Goal: Task Accomplishment & Management: Use online tool/utility

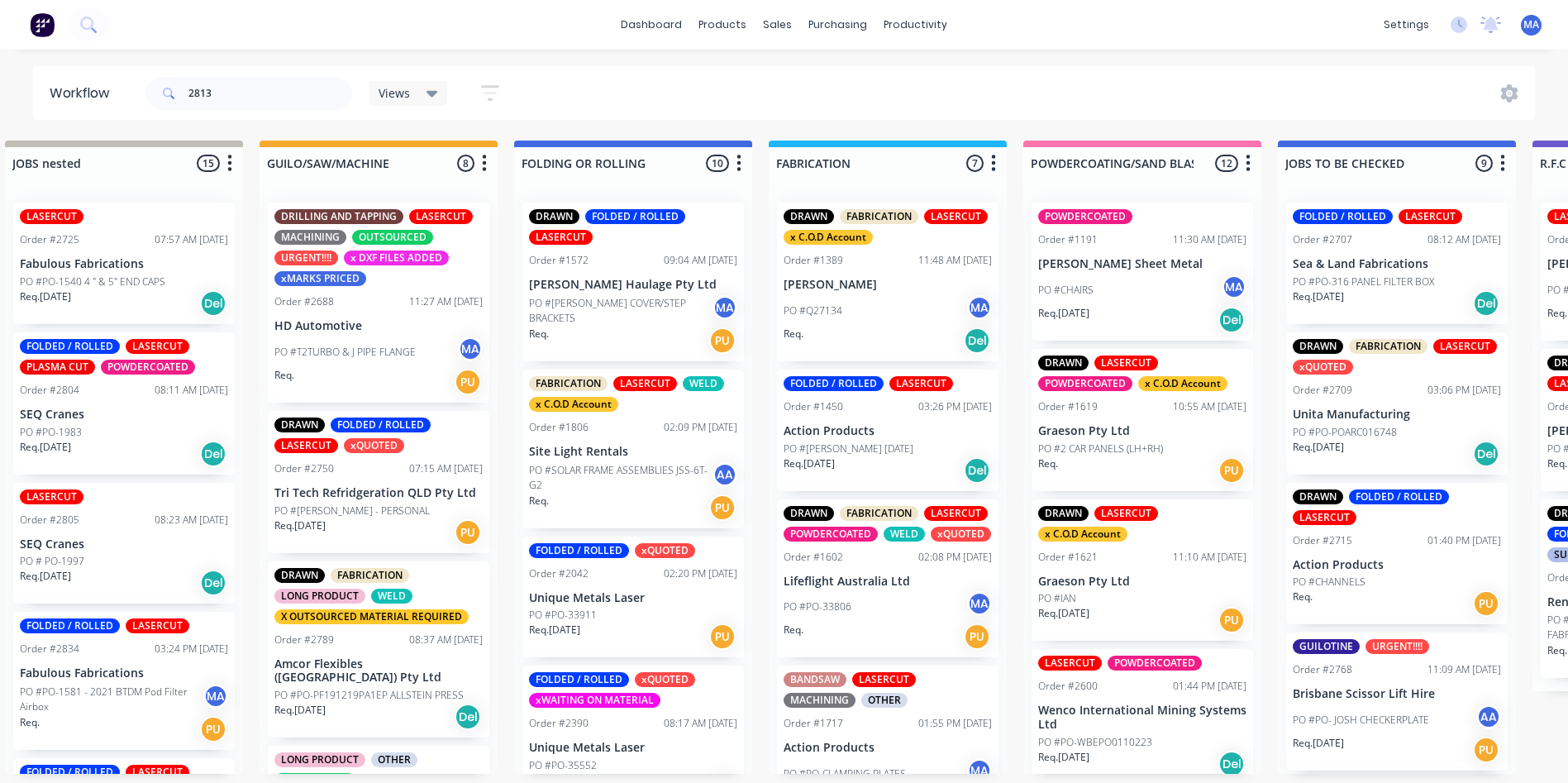
scroll to position [942, 0]
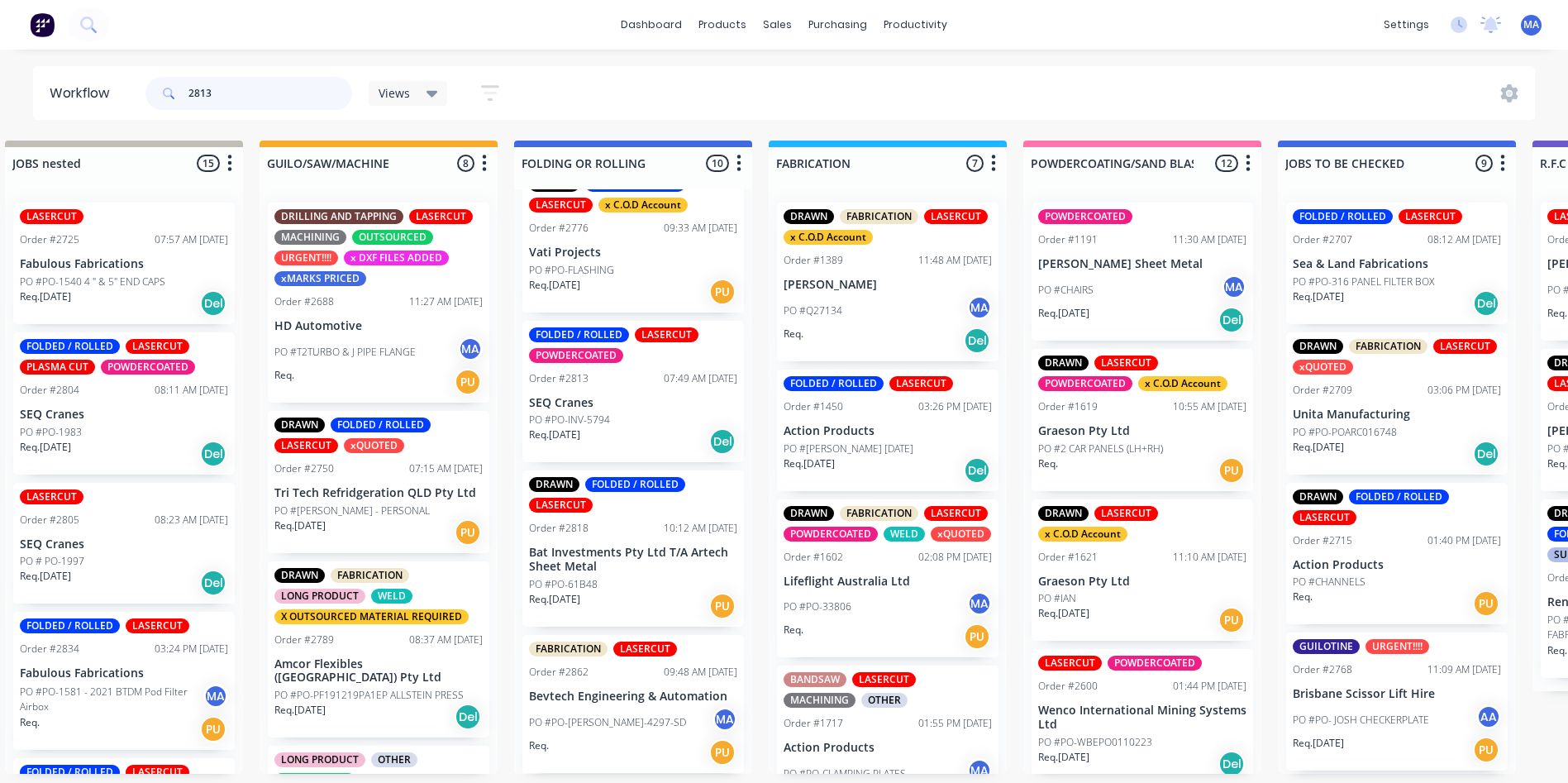
drag, startPoint x: 253, startPoint y: 92, endPoint x: 170, endPoint y: 86, distance: 83.2
click at [170, 86] on div "2813" at bounding box center [248, 94] width 207 height 33
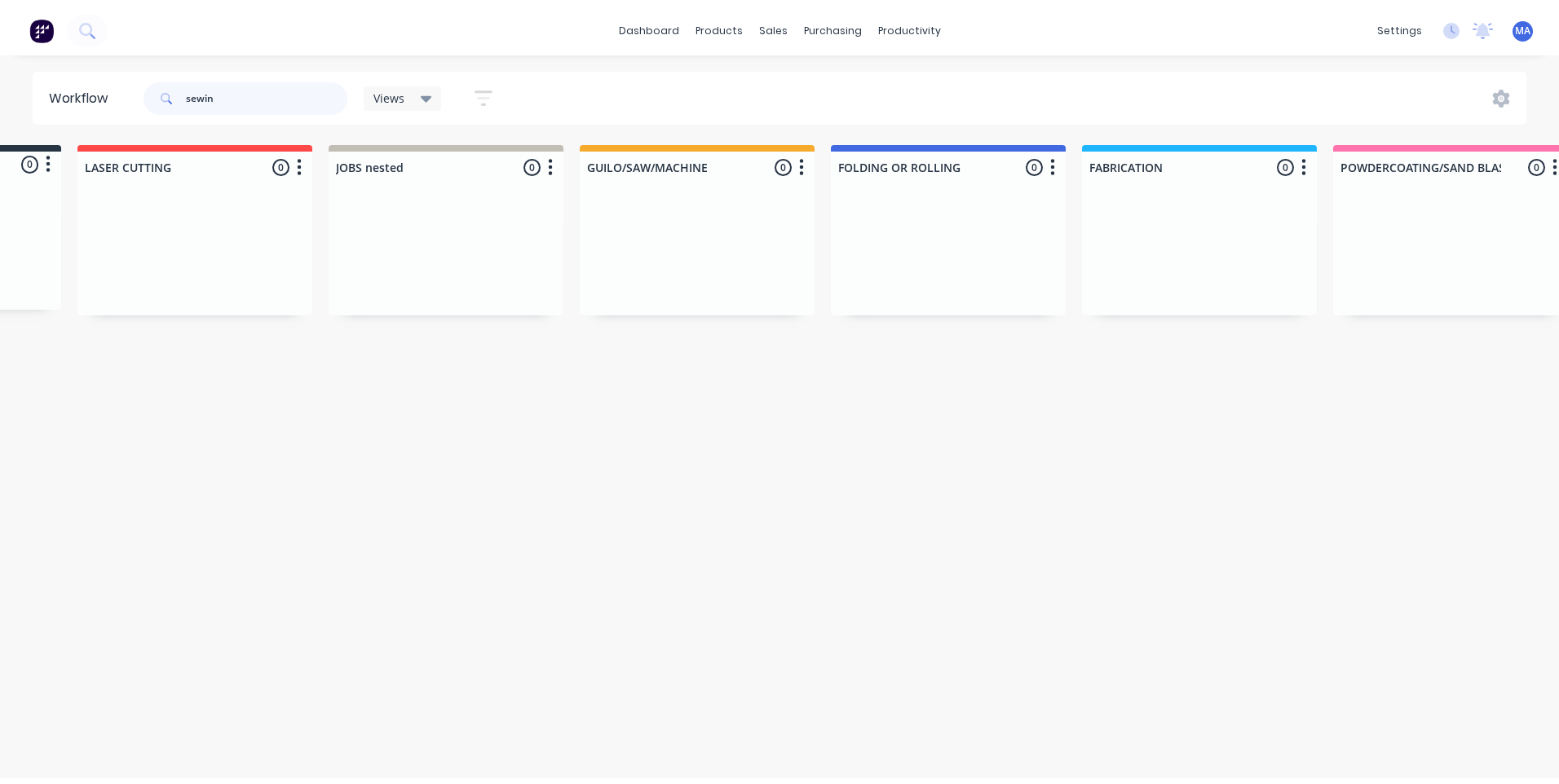
scroll to position [0, 0]
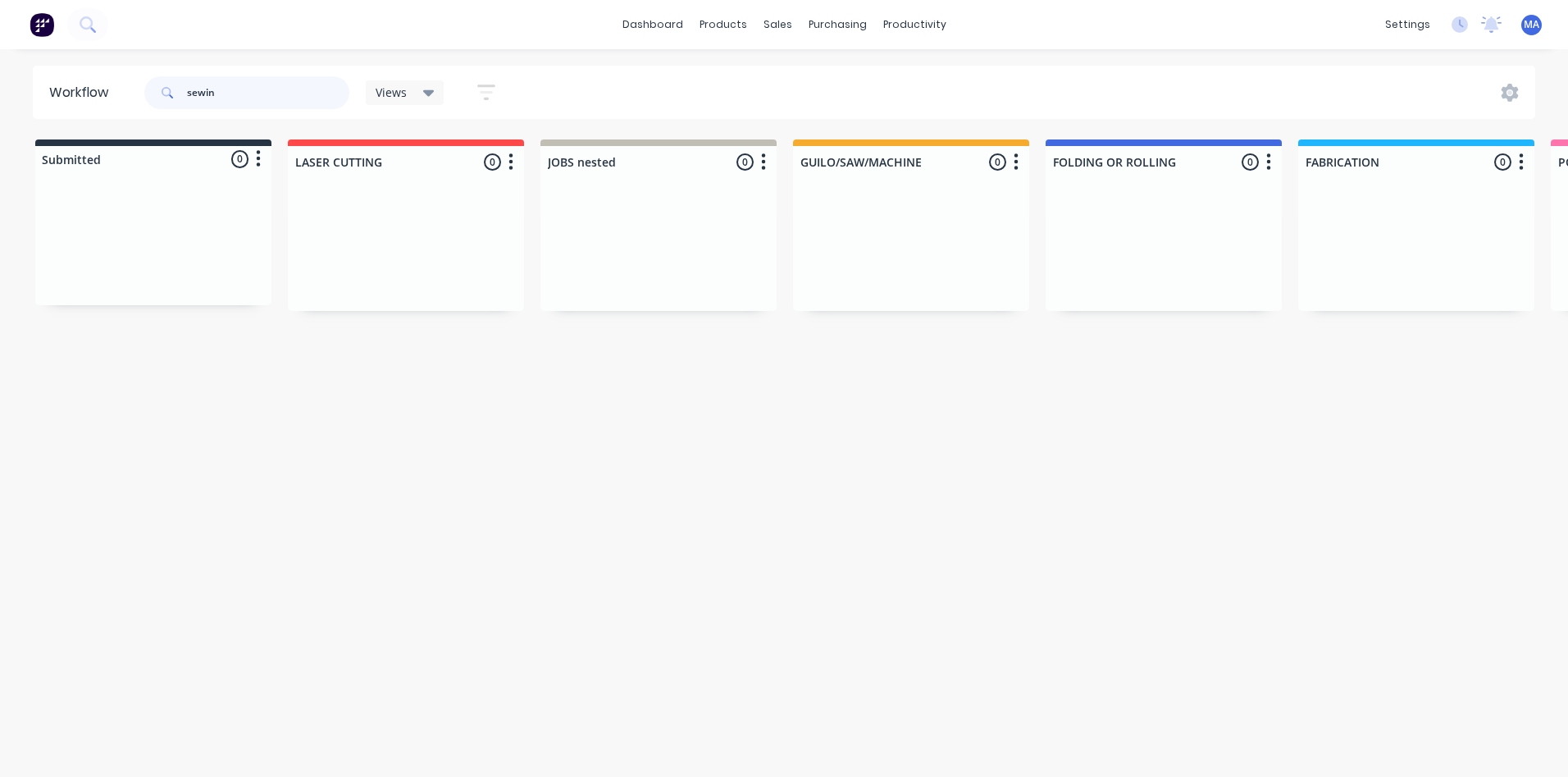
type input "sewin"
click at [223, 93] on input "sewin" at bounding box center [268, 93] width 162 height 33
drag, startPoint x: 238, startPoint y: 85, endPoint x: 144, endPoint y: 95, distance: 94.5
click at [144, 95] on div "sewin Views Save new view None (Default) edit Show/Hide statuses Show line item…" at bounding box center [327, 93] width 373 height 49
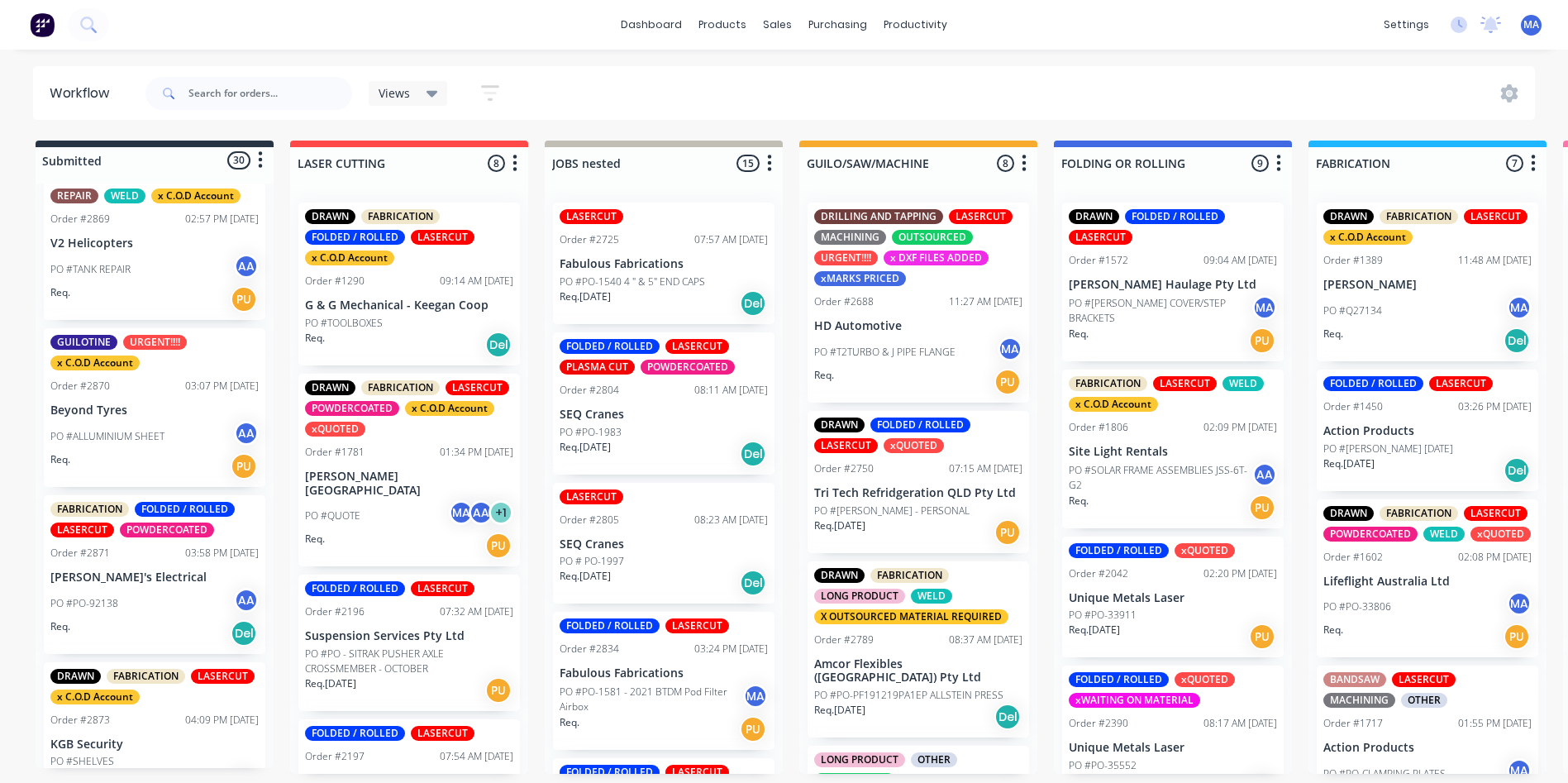
scroll to position [3419, 0]
